Goal: Information Seeking & Learning: Compare options

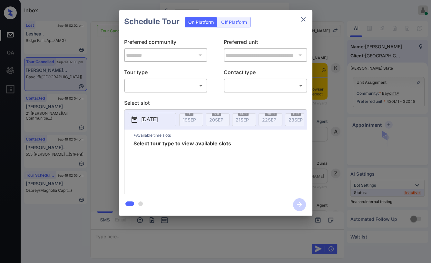
click at [184, 88] on body "Inbox Danielle Dela Cruz Online Set yourself offline Set yourself on break Prof…" at bounding box center [215, 131] width 431 height 263
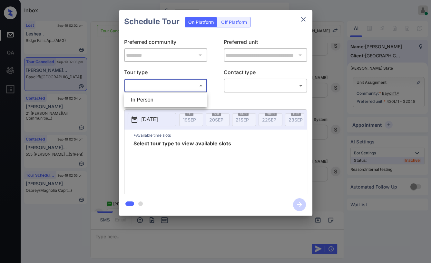
click at [154, 99] on li "In Person" at bounding box center [166, 100] width 80 height 12
type input "********"
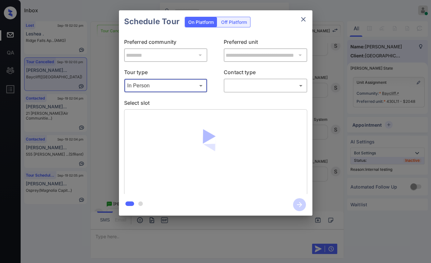
click at [256, 86] on body "Inbox Danielle Dela Cruz Online Set yourself offline Set yourself on break Prof…" at bounding box center [215, 131] width 431 height 263
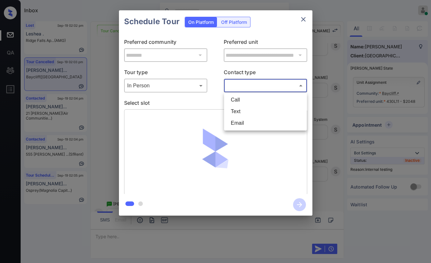
click at [236, 112] on li "Text" at bounding box center [266, 112] width 80 height 12
type input "****"
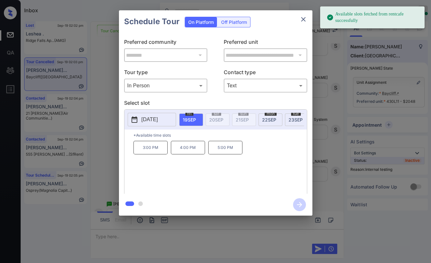
click at [231, 149] on p "5:00 PM" at bounding box center [225, 148] width 34 height 14
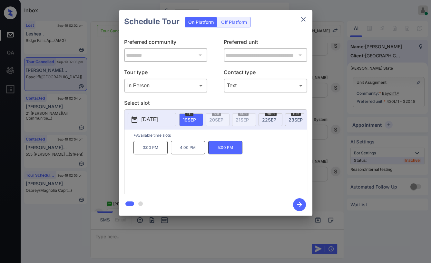
click at [297, 204] on icon "button" at bounding box center [299, 204] width 5 height 5
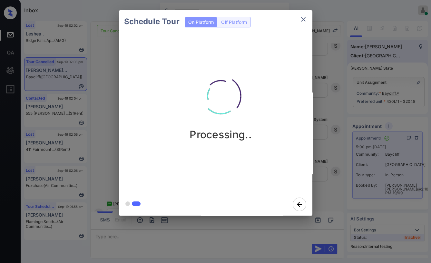
click at [95, 109] on div "Schedule Tour On Platform Off Platform Processing.." at bounding box center [215, 113] width 431 height 226
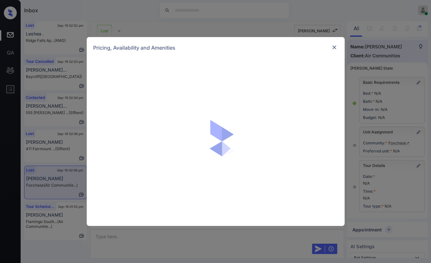
scroll to position [59, 0]
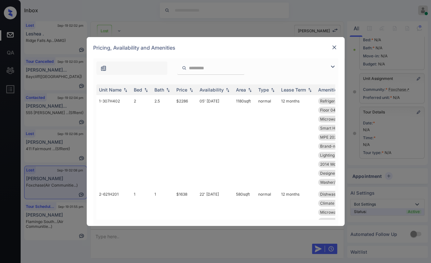
click at [335, 45] on img at bounding box center [334, 47] width 6 height 6
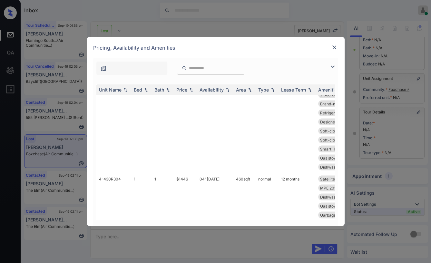
scroll to position [2185, 0]
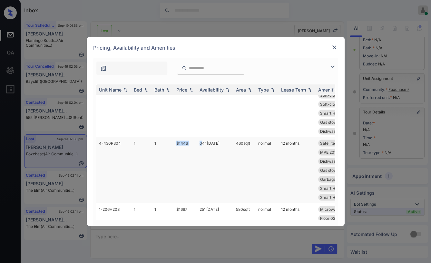
drag, startPoint x: 175, startPoint y: 149, endPoint x: 201, endPoint y: 149, distance: 25.8
click at [201, 149] on tr "4-430R304 1 1 $1446 04' Oct 25 460 sqft normal 12 months Satellite TV Re... Flo…" at bounding box center [264, 170] width 337 height 66
click at [191, 178] on td "$1446" at bounding box center [185, 170] width 23 height 66
drag, startPoint x: 175, startPoint y: 152, endPoint x: 199, endPoint y: 152, distance: 23.5
click at [199, 152] on tr "4-430R304 1 1 $1446 04' Oct 25 460 sqft normal 12 months Satellite TV Re... Flo…" at bounding box center [264, 170] width 337 height 66
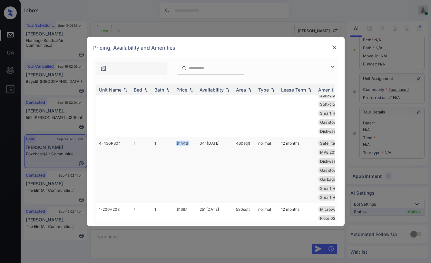
copy td "$1446"
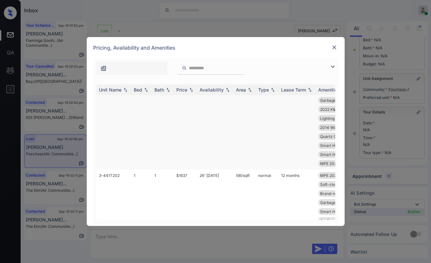
scroll to position [2759, 0]
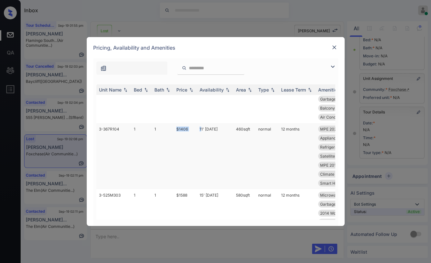
drag, startPoint x: 177, startPoint y: 147, endPoint x: 199, endPoint y: 147, distance: 21.6
click at [200, 147] on tr "3-367R104 1 1 $1406 11' Oct 25 460 sqft normal 12 months MPE 2024 Landsc... Air…" at bounding box center [264, 156] width 337 height 66
click at [173, 146] on td "1" at bounding box center [163, 156] width 22 height 66
drag, startPoint x: 173, startPoint y: 146, endPoint x: 188, endPoint y: 146, distance: 15.5
click at [188, 146] on tr "3-367R104 1 1 $1406 11' Oct 25 460 sqft normal 12 months MPE 2024 Landsc... Air…" at bounding box center [264, 156] width 337 height 66
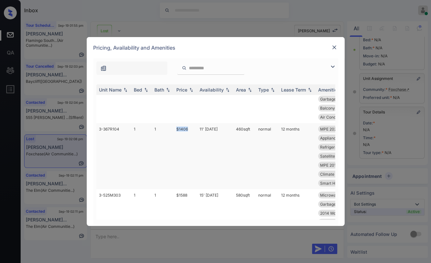
copy tr "$1406"
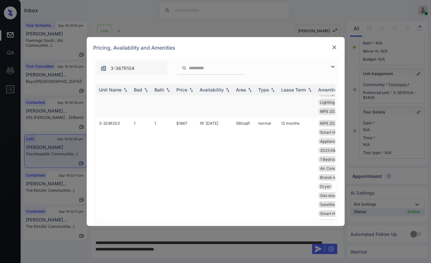
scroll to position [3332, 0]
click at [192, 140] on tr "3-323R203 1 1 $1667 19' Apr 25 580 sqft normal 12 months MPE 2025 Brivo Designe…" at bounding box center [264, 173] width 337 height 111
click at [192, 141] on td "$1667" at bounding box center [185, 173] width 23 height 111
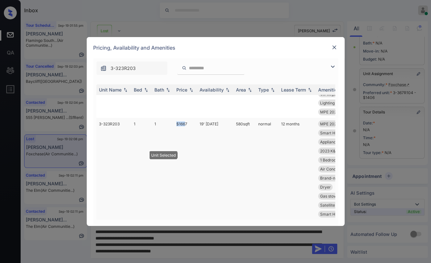
drag, startPoint x: 173, startPoint y: 140, endPoint x: 190, endPoint y: 141, distance: 17.4
click at [190, 141] on tr "3-323R203 1 1 $1667 19' Apr 25 580 sqft normal 12 months MPE 2025 Brivo Designe…" at bounding box center [264, 173] width 337 height 111
copy tr "$166"
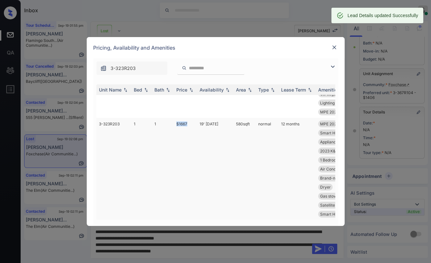
copy tr "$1667"
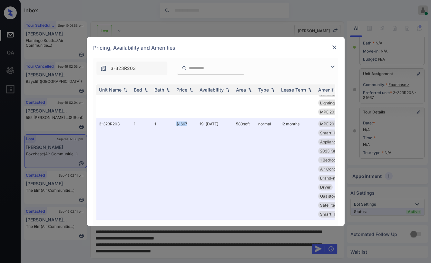
scroll to position [3511, 0]
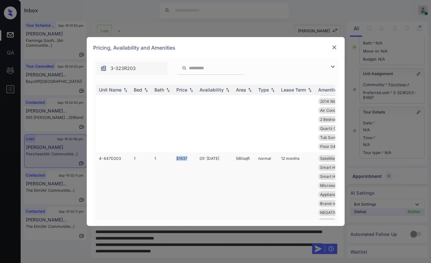
drag, startPoint x: 184, startPoint y: 174, endPoint x: 193, endPoint y: 172, distance: 9.4
click at [189, 173] on tr "4-447D203 1 1 $1637 05' Aug 25 580 sqft normal 12 months Satellite TV Re... Qua…" at bounding box center [264, 208] width 337 height 111
copy tr "$1637"
click at [183, 178] on td "$1637" at bounding box center [185, 208] width 23 height 111
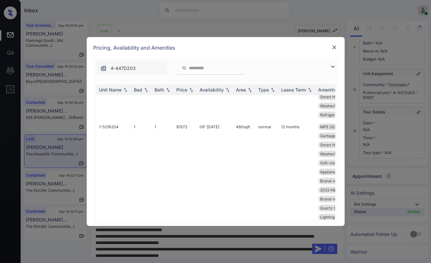
scroll to position [4228, 0]
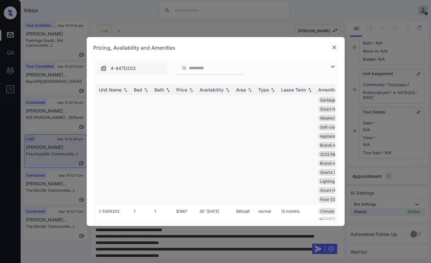
drag, startPoint x: 173, startPoint y: 119, endPoint x: 187, endPoint y: 118, distance: 13.9
click at [187, 118] on tr "1-521R204 1 1 $1572 09' Jul 25 460 sqft normal 12 months MPE 2025 Brivo MPE 202…" at bounding box center [264, 145] width 337 height 120
copy tr "$1572"
click at [182, 119] on td "$1572" at bounding box center [185, 145] width 23 height 120
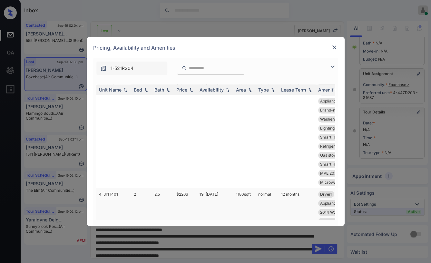
scroll to position [4837, 0]
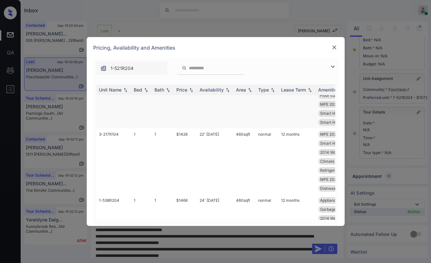
click at [186, 113] on tr "2-624H204 1 1 $1416 19' Oct 25 460 sqft normal 12 months Refrigerator Le... Cli…" at bounding box center [264, 99] width 337 height 57
click at [172, 115] on td "1" at bounding box center [163, 99] width 22 height 57
drag, startPoint x: 172, startPoint y: 114, endPoint x: 188, endPoint y: 114, distance: 15.8
click at [188, 114] on tr "2-624H204 1 1 $1416 19' Oct 25 460 sqft normal 12 months Refrigerator Le... Cli…" at bounding box center [264, 99] width 337 height 57
copy tr "$1416"
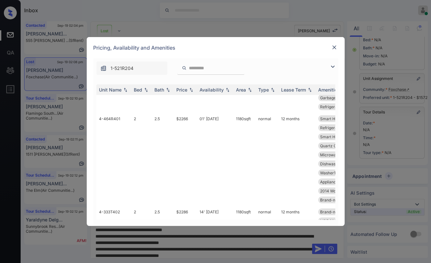
scroll to position [6593, 0]
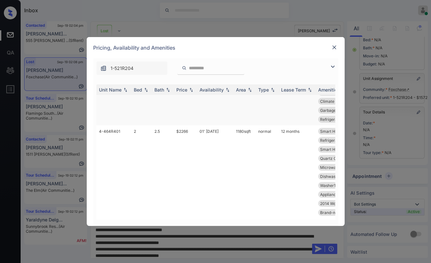
drag, startPoint x: 171, startPoint y: 126, endPoint x: 192, endPoint y: 129, distance: 20.8
click at [192, 125] on tr "4-450R104 1 1 $1396 11' Oct 25 460 sqft normal 12 months MPE 2025 Brivo Dishwas…" at bounding box center [264, 96] width 337 height 57
copy tr "$1396"
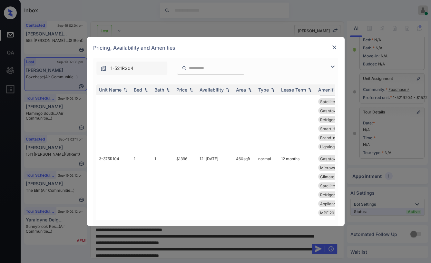
scroll to position [10498, 0]
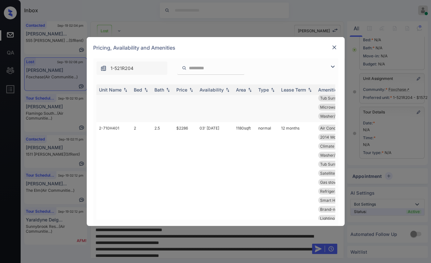
drag, startPoint x: 178, startPoint y: 135, endPoint x: 189, endPoint y: 134, distance: 11.0
click at [189, 122] on tr "4-308R203 1 1 $1717 15' Mar 25 580 sqft normal 12 months Gas stove Balcony Garb…" at bounding box center [264, 71] width 337 height 102
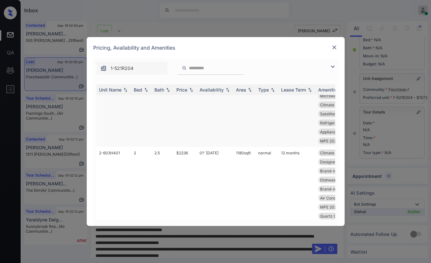
scroll to position [10713, 0]
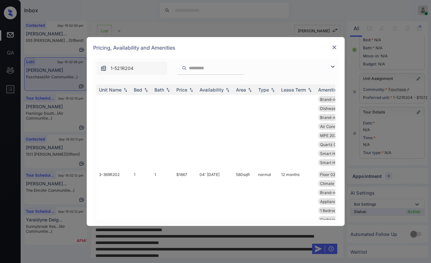
drag, startPoint x: 173, startPoint y: 124, endPoint x: 197, endPoint y: 125, distance: 23.5
click at [197, 75] on tr "3-375R104 1 1 $1396 12' Sep 25 460 sqft normal 12 months Gas stove Tub Surround…" at bounding box center [264, 42] width 337 height 66
copy tr "$1396"
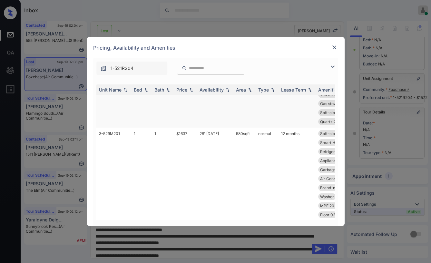
click at [176, 128] on td "$1667" at bounding box center [185, 76] width 23 height 102
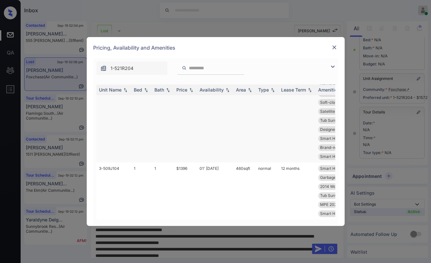
scroll to position [13530, 0]
drag, startPoint x: 184, startPoint y: 165, endPoint x: 190, endPoint y: 165, distance: 5.8
click at [190, 165] on td "$1396" at bounding box center [185, 191] width 23 height 57
copy td "$1396"
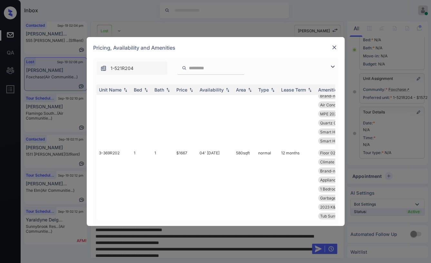
scroll to position [10699, 0]
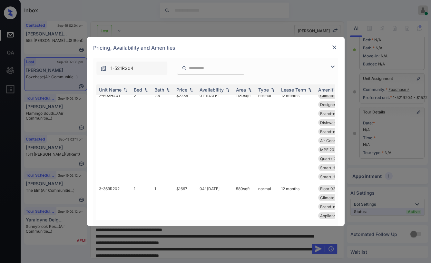
drag, startPoint x: 190, startPoint y: 138, endPoint x: 194, endPoint y: 138, distance: 3.5
click at [194, 90] on tr "3-375R104 1 1 $1396 12' Sep 25 460 sqft normal 12 months Gas stove Tub Surround…" at bounding box center [264, 57] width 337 height 66
click at [185, 90] on td "$1396" at bounding box center [185, 57] width 23 height 66
click at [184, 90] on td "$1396" at bounding box center [185, 57] width 23 height 66
click at [334, 47] on img at bounding box center [334, 47] width 6 height 6
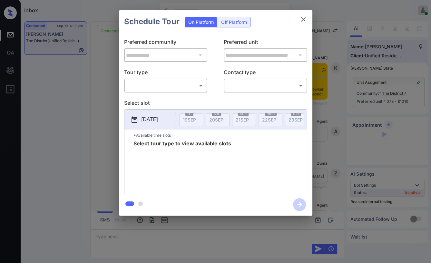
scroll to position [811, 0]
click at [158, 88] on body "Inbox [PERSON_NAME] [PERSON_NAME] Online Set yourself offline Set yourself on b…" at bounding box center [215, 131] width 431 height 263
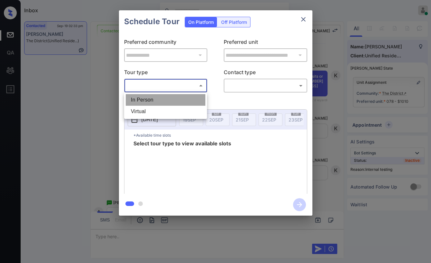
click at [145, 96] on li "In Person" at bounding box center [166, 100] width 80 height 12
type input "********"
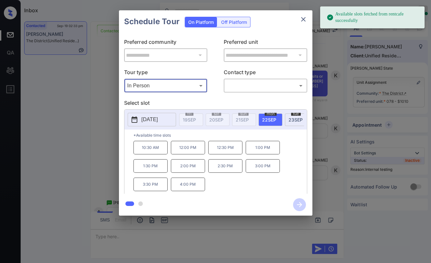
click at [105, 108] on div "**********" at bounding box center [215, 113] width 431 height 226
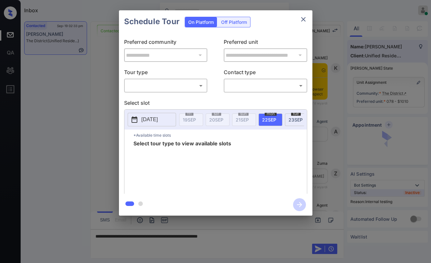
scroll to position [918, 0]
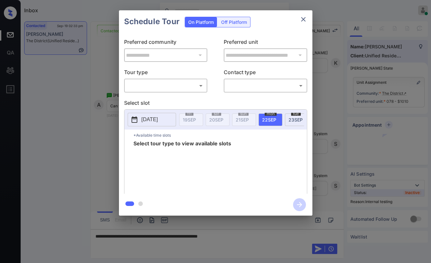
click at [137, 86] on body "Inbox Danielle Dela Cruz Online Set yourself offline Set yourself on break Prof…" at bounding box center [215, 131] width 431 height 263
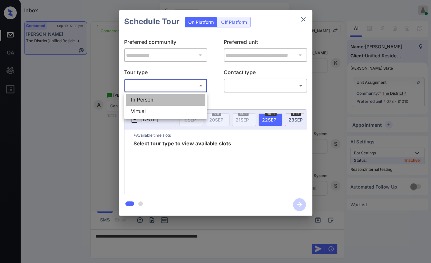
click at [149, 99] on li "In Person" at bounding box center [166, 100] width 80 height 12
type input "********"
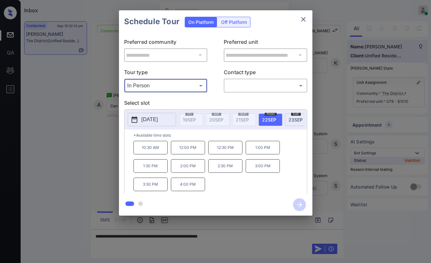
click at [301, 19] on icon "close" at bounding box center [304, 19] width 8 height 8
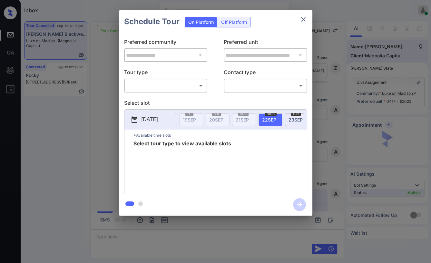
scroll to position [2415, 0]
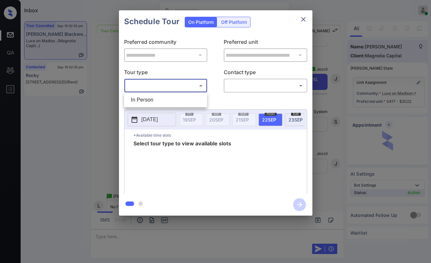
click at [161, 84] on body "Inbox [PERSON_NAME] [PERSON_NAME] Online Set yourself offline Set yourself on b…" at bounding box center [215, 131] width 431 height 263
click at [154, 96] on li "In Person" at bounding box center [166, 100] width 80 height 12
type input "********"
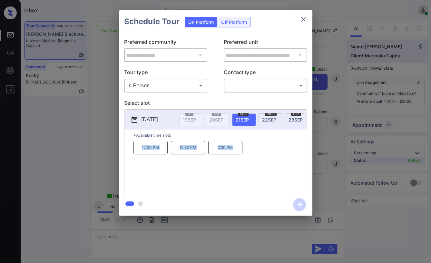
drag, startPoint x: 141, startPoint y: 155, endPoint x: 243, endPoint y: 155, distance: 102.9
click at [243, 155] on div "12:00 PM 12:30 PM 2:30 PM" at bounding box center [220, 167] width 173 height 52
copy div "12:00 PM 12:30 PM 2:30 PM"
click at [303, 20] on icon "close" at bounding box center [304, 19] width 8 height 8
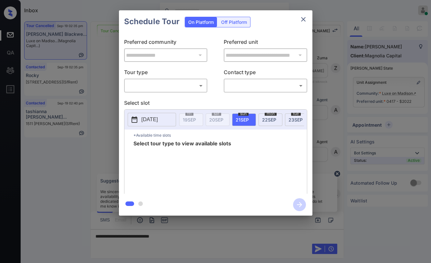
scroll to position [2415, 0]
click at [147, 83] on body "Inbox Danielle Dela Cruz Online Set yourself offline Set yourself on break Prof…" at bounding box center [215, 131] width 431 height 263
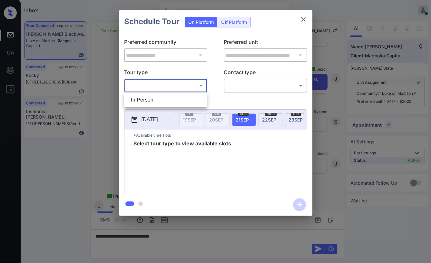
click at [138, 96] on li "In Person" at bounding box center [166, 100] width 80 height 12
type input "********"
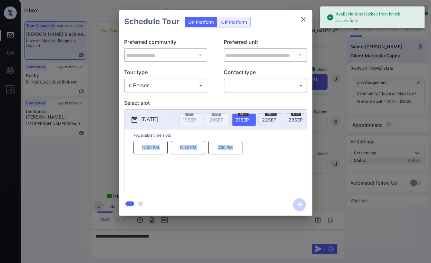
drag, startPoint x: 138, startPoint y: 153, endPoint x: 285, endPoint y: 153, distance: 147.0
click at [285, 153] on div "12:00 PM 12:30 PM 2:30 PM" at bounding box center [220, 167] width 173 height 52
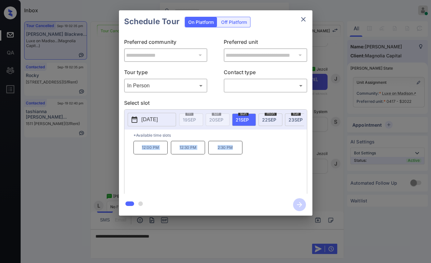
copy div "12:00 PM 12:30 PM 2:30 PM"
click at [305, 18] on icon "close" at bounding box center [304, 19] width 8 height 8
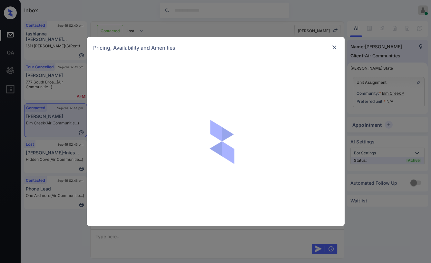
scroll to position [449, 0]
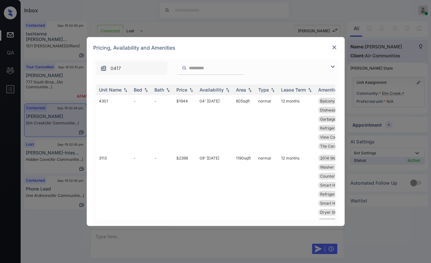
click at [334, 46] on img at bounding box center [334, 47] width 6 height 6
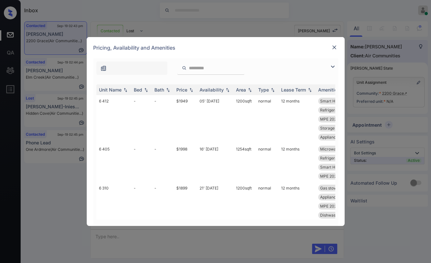
click at [333, 49] on img at bounding box center [334, 47] width 6 height 6
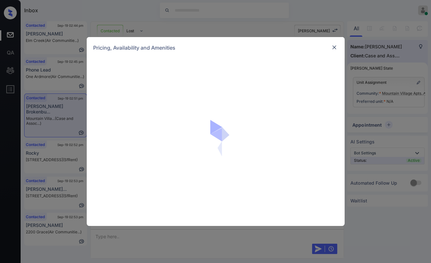
scroll to position [617, 0]
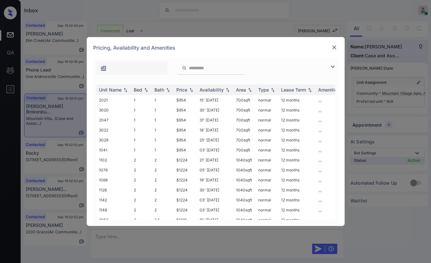
click at [335, 47] on img at bounding box center [334, 47] width 6 height 6
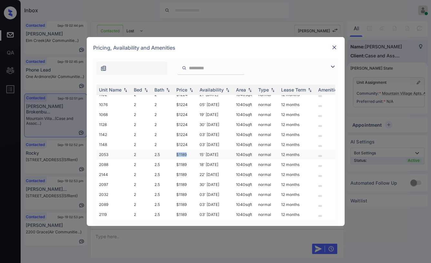
drag, startPoint x: 174, startPoint y: 149, endPoint x: 188, endPoint y: 147, distance: 14.6
click at [188, 150] on td "$1189" at bounding box center [185, 155] width 23 height 10
copy td "$1189"
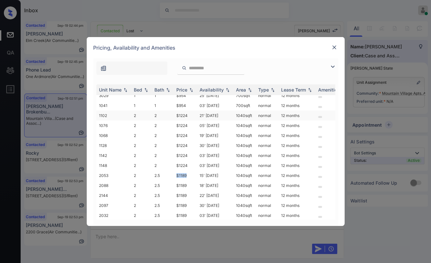
scroll to position [32, 0]
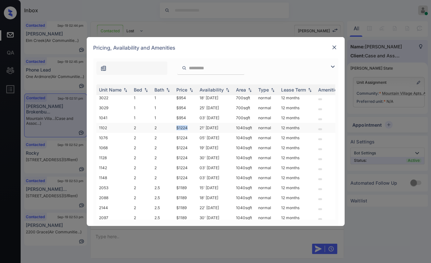
drag, startPoint x: 174, startPoint y: 126, endPoint x: 189, endPoint y: 126, distance: 14.8
click at [189, 126] on tr "1102 2 2 $1224 21' Aug 25 1040 sqft normal 12 months" at bounding box center [264, 128] width 337 height 10
copy tr "$1224"
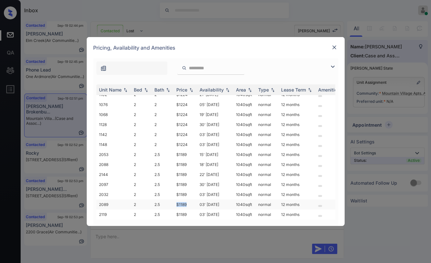
drag, startPoint x: 173, startPoint y: 198, endPoint x: 190, endPoint y: 197, distance: 16.5
click at [190, 200] on tr "2089 2 2.5 $1189 03' Oct 25 1040 sqft normal 12 months" at bounding box center [264, 205] width 337 height 10
copy tr "$1189"
click at [335, 46] on img at bounding box center [334, 47] width 6 height 6
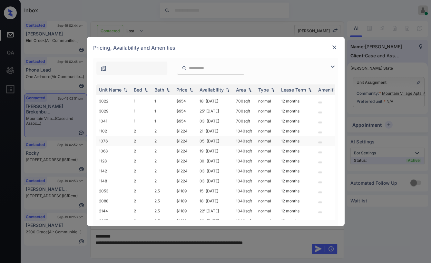
scroll to position [68, 0]
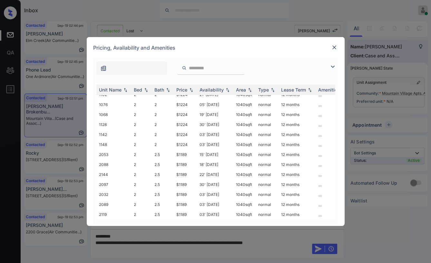
click at [335, 47] on img at bounding box center [334, 47] width 6 height 6
